Goal: Use online tool/utility: Utilize a website feature to perform a specific function

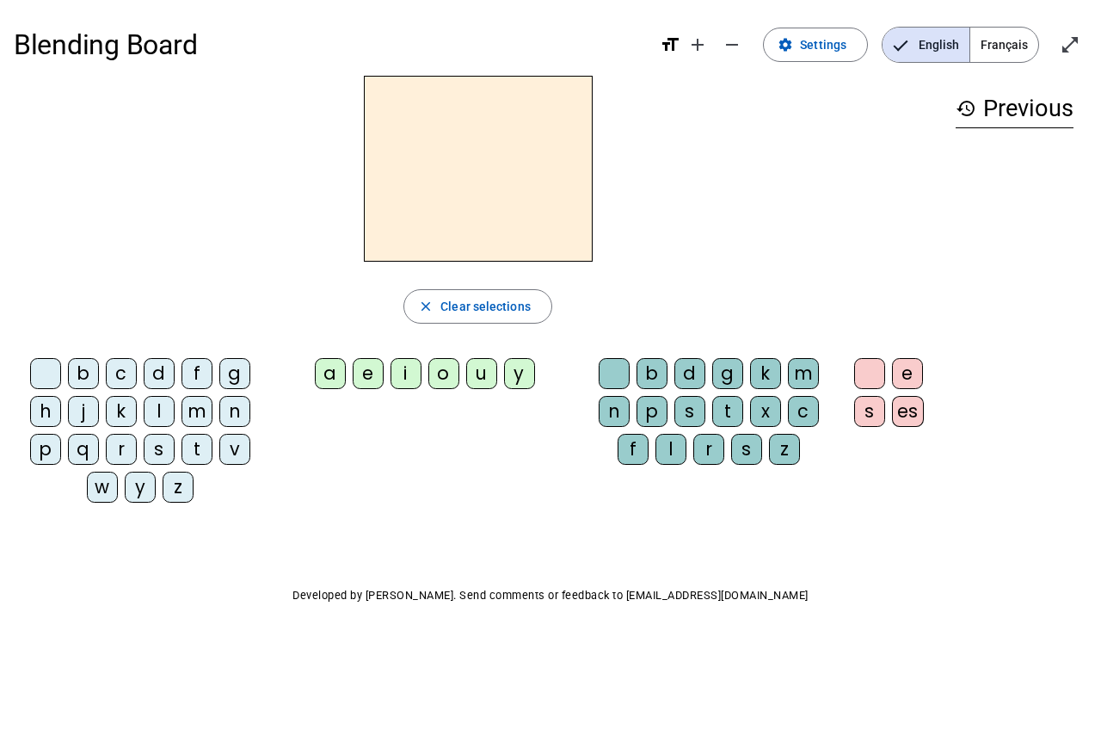
click at [57, 381] on div at bounding box center [45, 373] width 31 height 31
click at [78, 382] on div "b" at bounding box center [83, 373] width 31 height 31
click at [102, 381] on letter-bubble "b" at bounding box center [87, 377] width 38 height 38
click at [117, 381] on div "c" at bounding box center [121, 373] width 31 height 31
click at [87, 374] on div "b" at bounding box center [83, 373] width 31 height 31
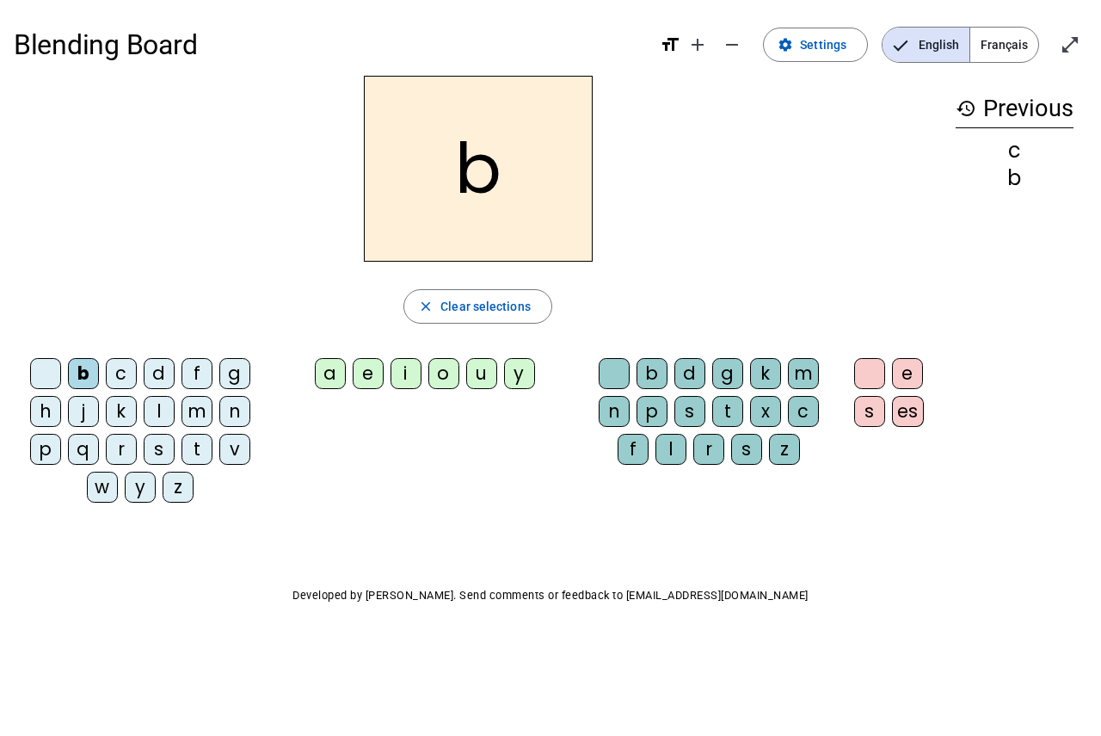
click at [364, 379] on div "e" at bounding box center [368, 373] width 31 height 31
click at [668, 379] on div "b" at bounding box center [652, 373] width 31 height 31
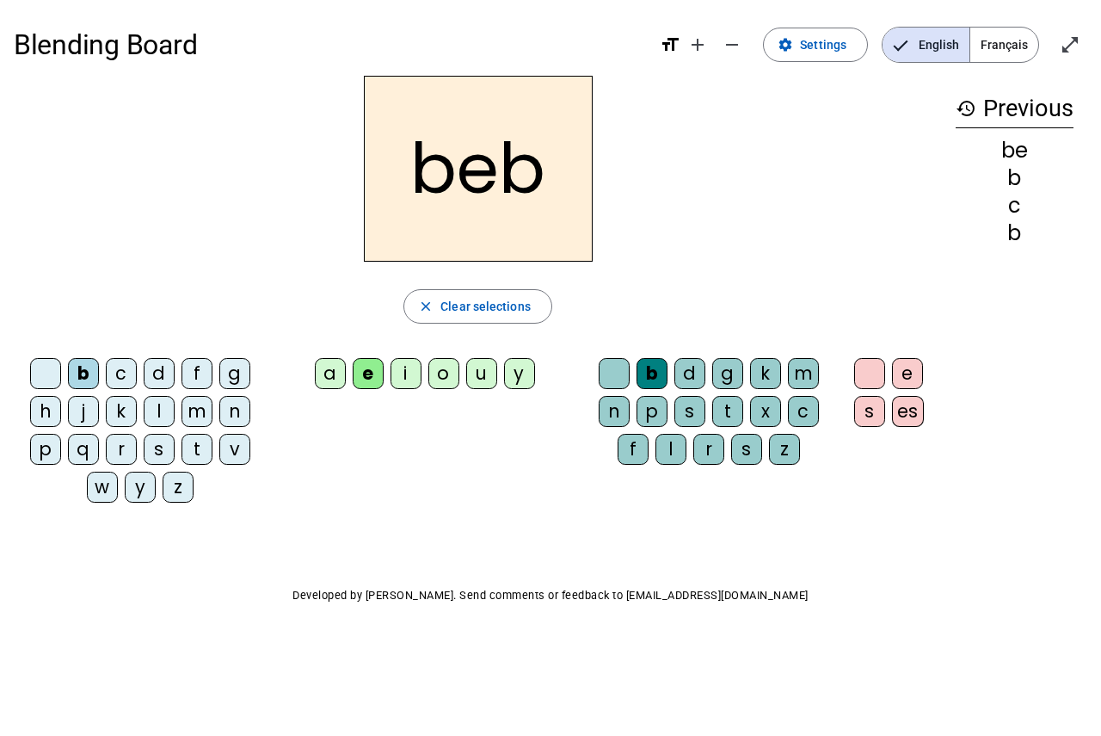
click at [712, 475] on div "b d g k m n p s t x c f l r s z" at bounding box center [712, 414] width 260 height 127
click at [712, 446] on div "r" at bounding box center [708, 449] width 31 height 31
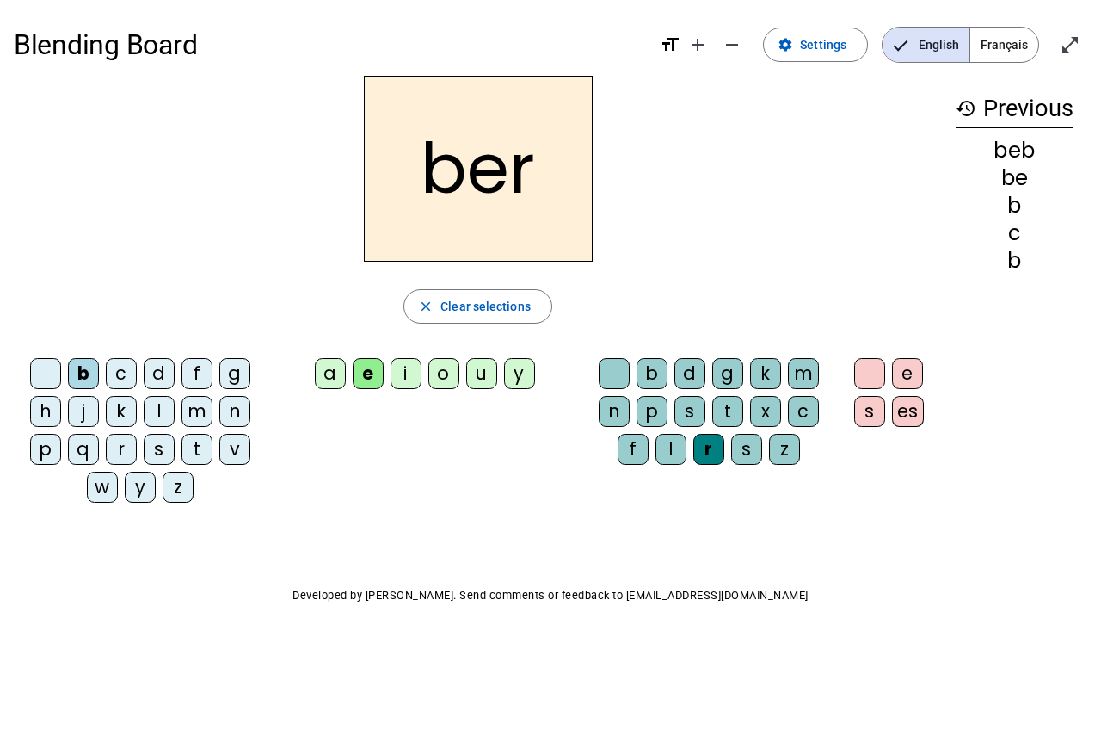
click at [900, 380] on div "e" at bounding box center [907, 373] width 31 height 31
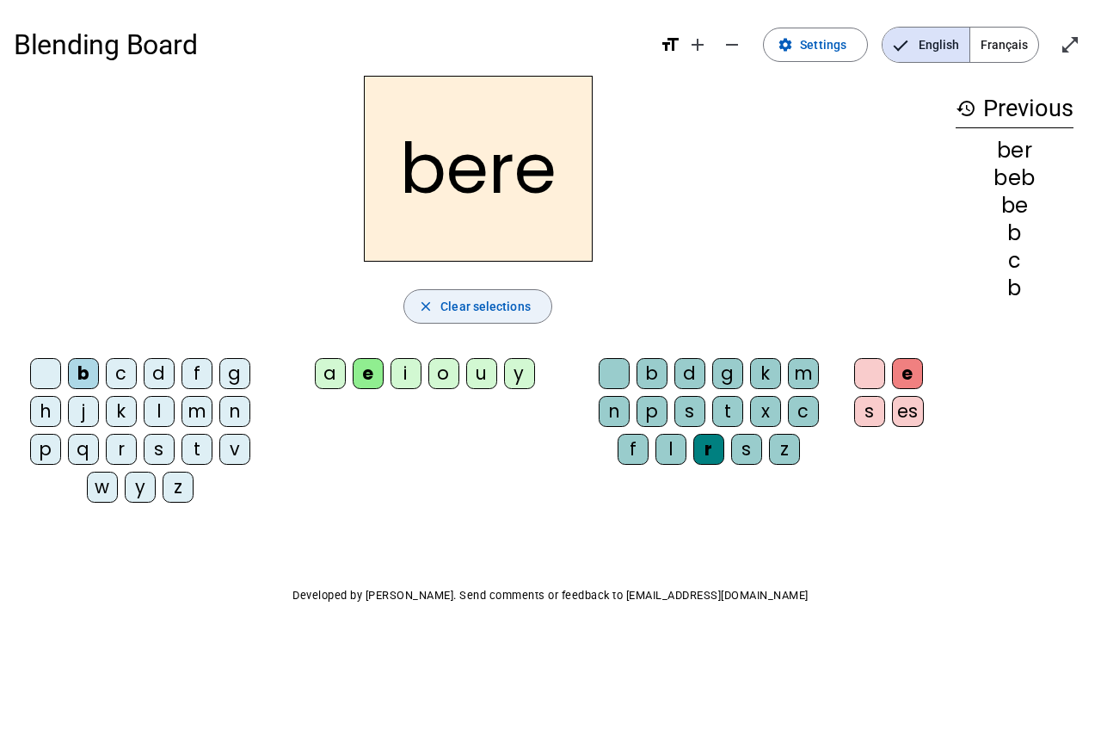
click at [491, 314] on span "Clear selections" at bounding box center [485, 306] width 90 height 21
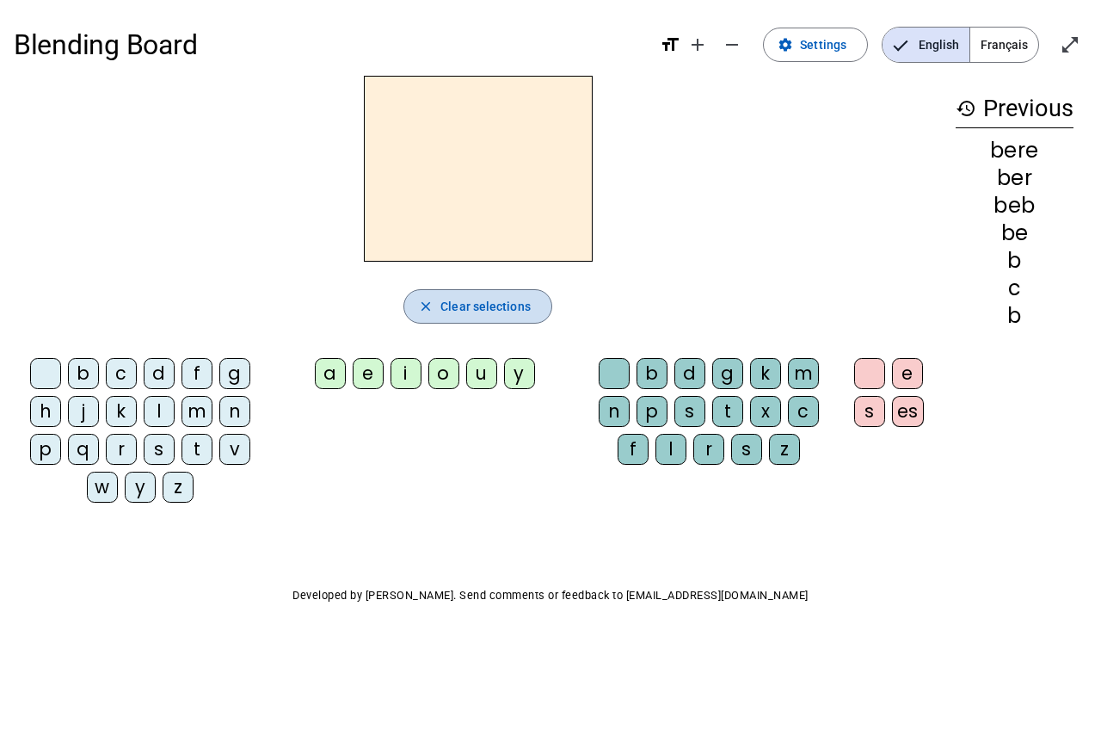
click at [491, 314] on span "Clear selections" at bounding box center [485, 306] width 90 height 21
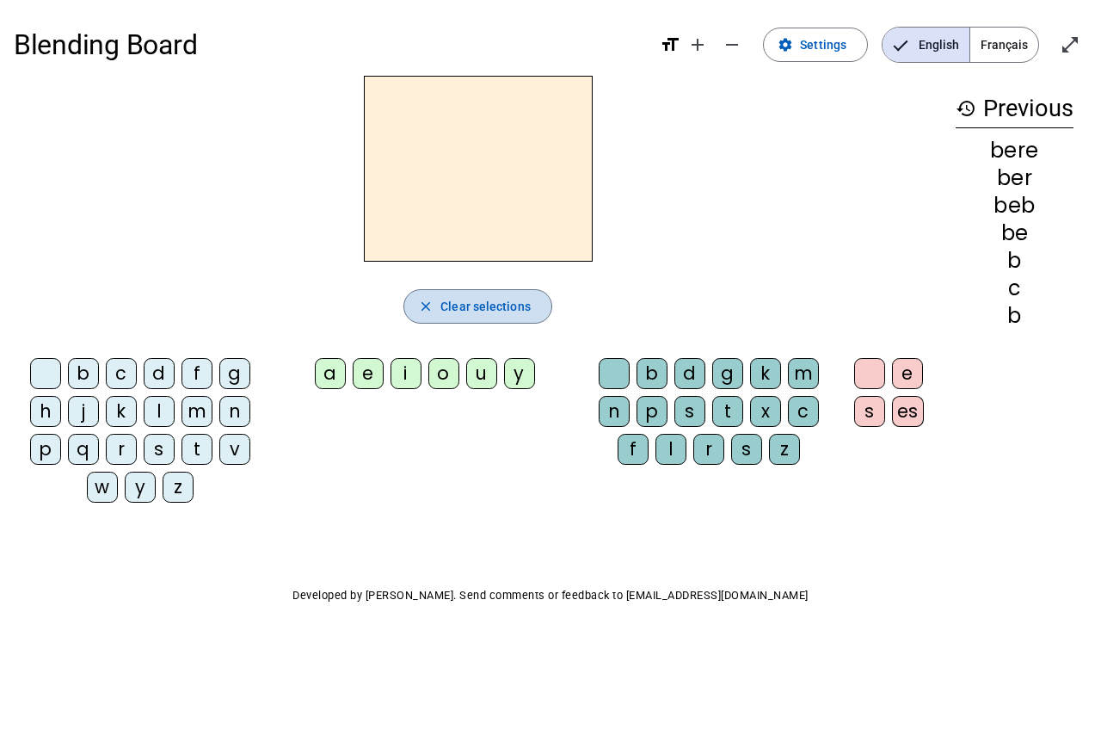
click at [491, 314] on span "Clear selections" at bounding box center [485, 306] width 90 height 21
drag, startPoint x: 491, startPoint y: 314, endPoint x: 513, endPoint y: 299, distance: 26.5
click at [493, 314] on span "Clear selections" at bounding box center [485, 306] width 90 height 21
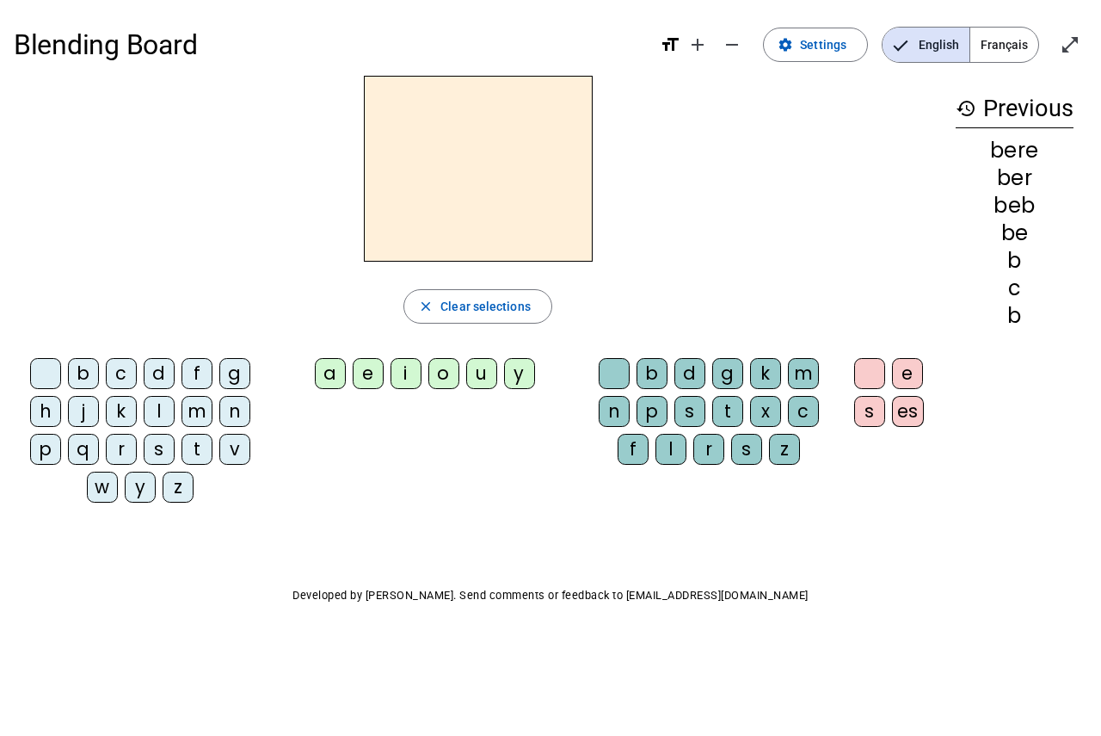
click at [972, 109] on mat-icon "history" at bounding box center [966, 108] width 21 height 21
click at [1016, 39] on span "Français" at bounding box center [1004, 45] width 68 height 34
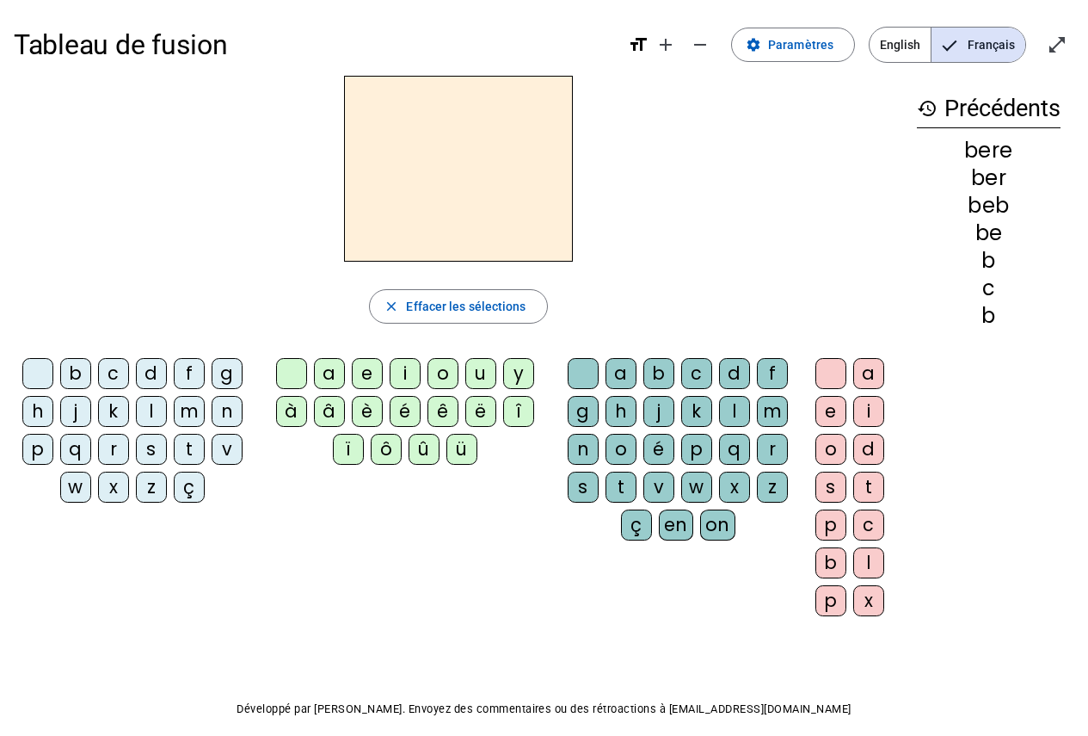
click at [120, 453] on div "r" at bounding box center [113, 449] width 31 height 31
click at [407, 373] on div "i" at bounding box center [405, 373] width 31 height 31
click at [583, 410] on div "g" at bounding box center [583, 411] width 31 height 31
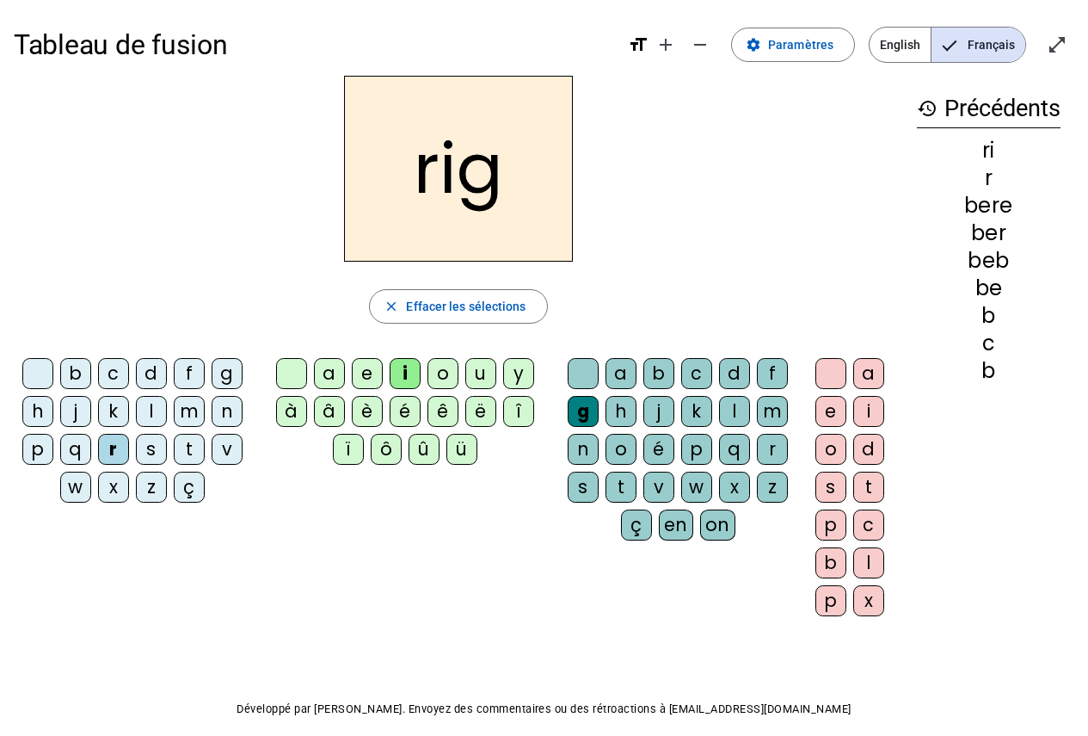
click at [835, 456] on div "o" at bounding box center [831, 449] width 31 height 31
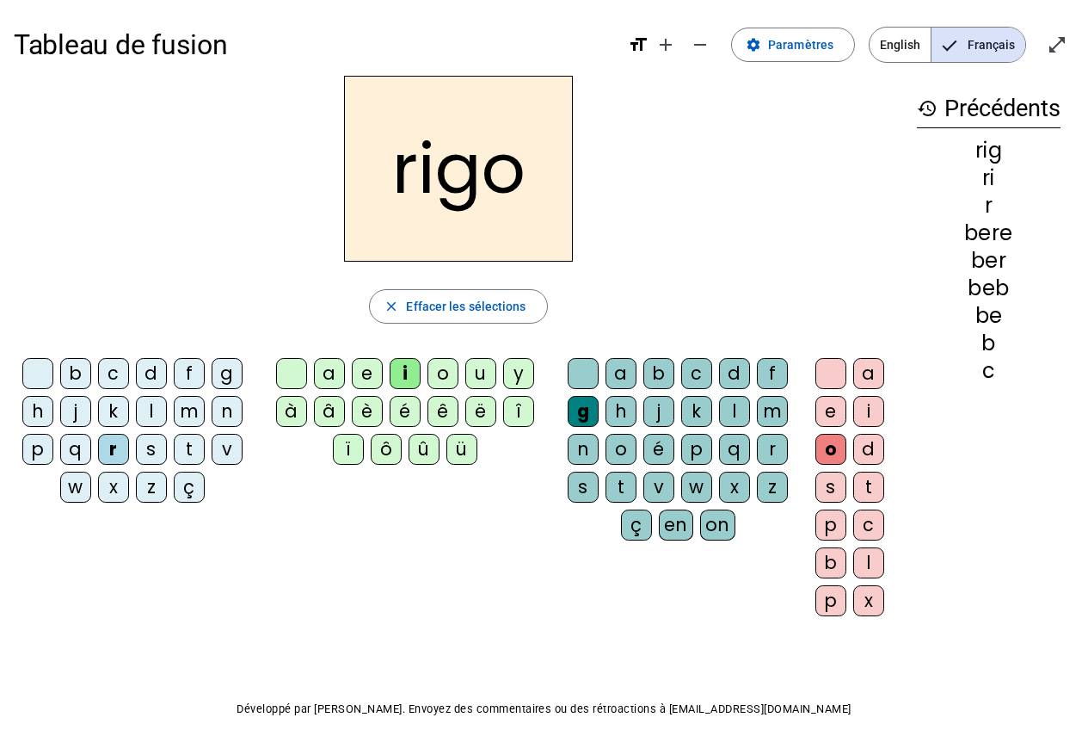
click at [859, 561] on div "l" at bounding box center [868, 562] width 31 height 31
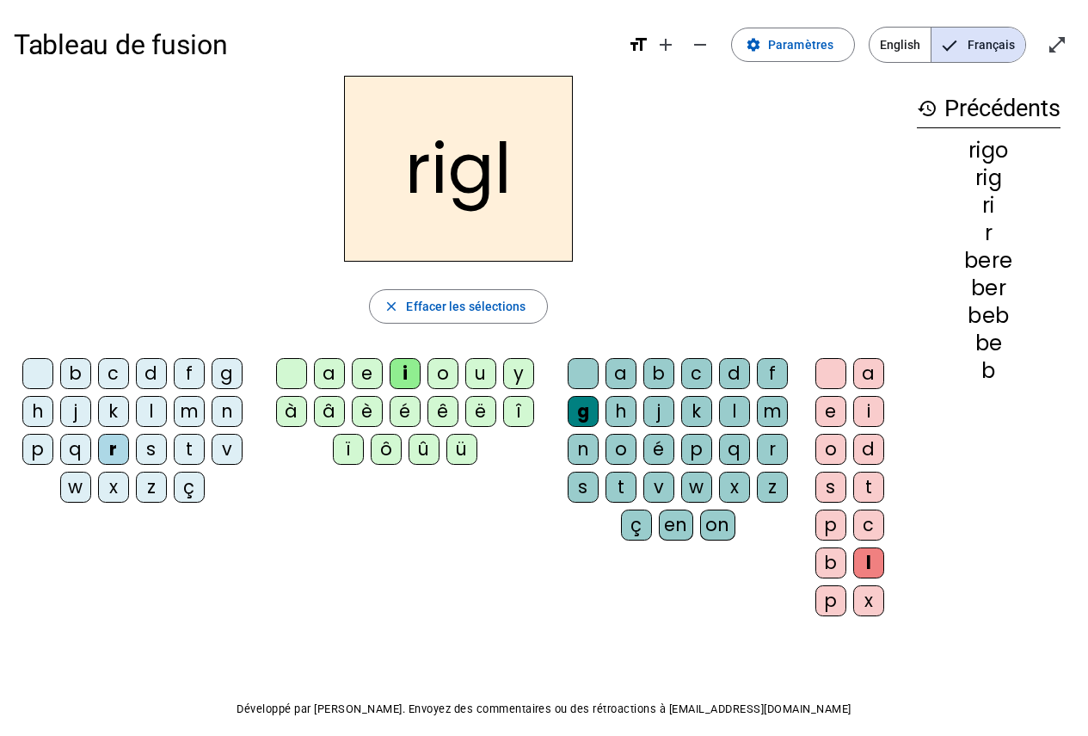
click at [817, 430] on letter-bubble "e" at bounding box center [835, 415] width 38 height 38
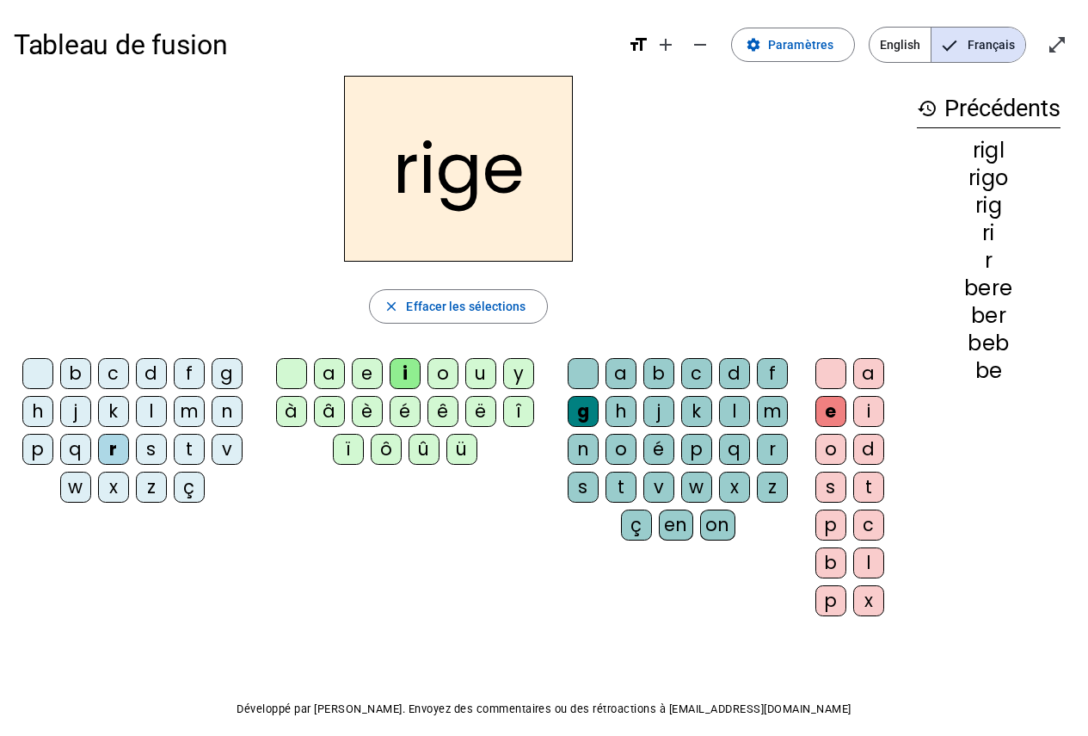
click at [826, 443] on div "o" at bounding box center [831, 449] width 31 height 31
click at [157, 422] on div "l" at bounding box center [151, 411] width 31 height 31
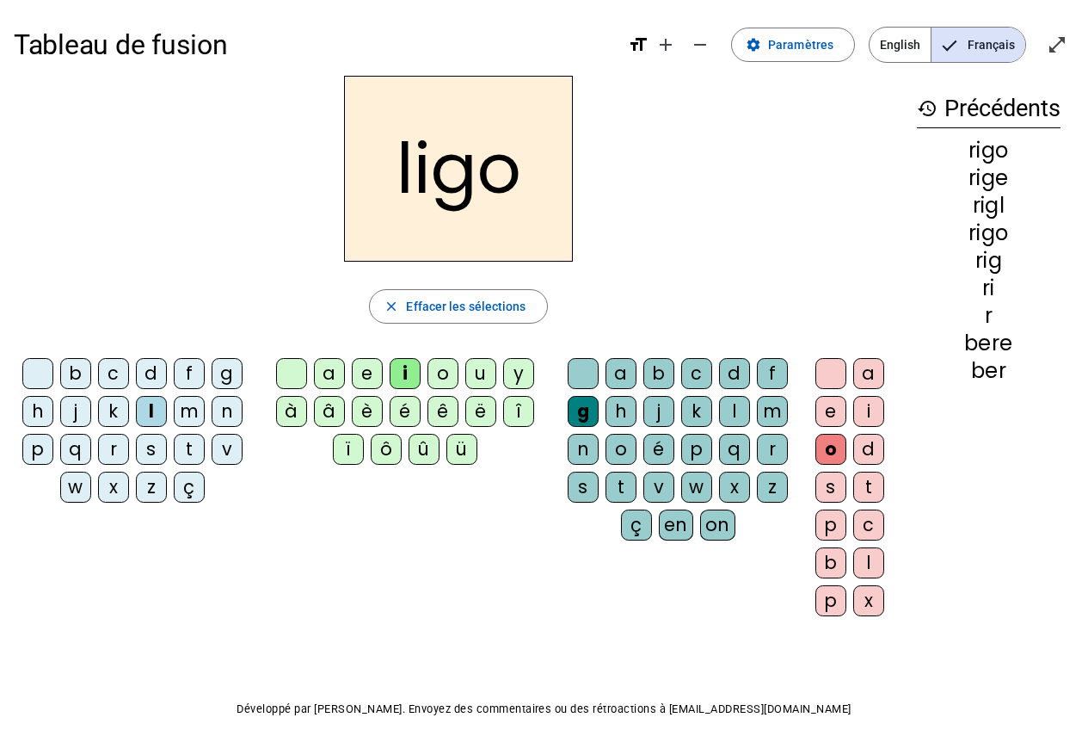
click at [332, 414] on div "â" at bounding box center [329, 411] width 31 height 31
